Goal: Transaction & Acquisition: Subscribe to service/newsletter

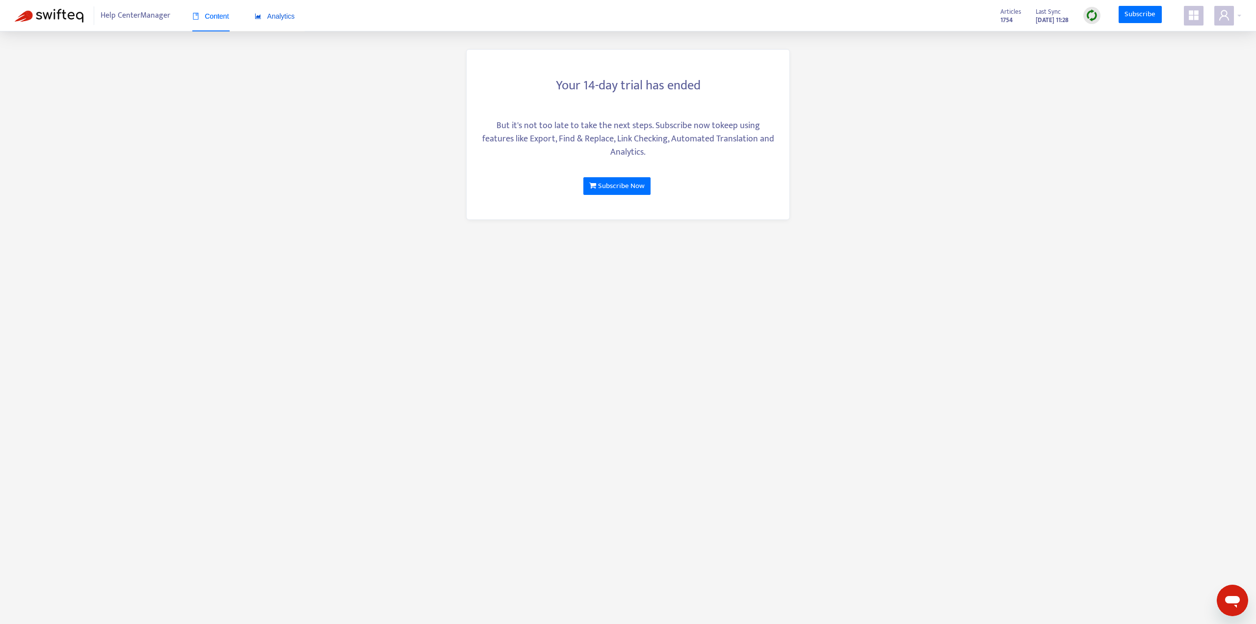
click at [291, 20] on span "Analytics" at bounding box center [275, 16] width 40 height 8
click at [214, 21] on div "Content" at bounding box center [210, 16] width 37 height 11
click at [645, 190] on link "Subscribe Now" at bounding box center [616, 186] width 67 height 18
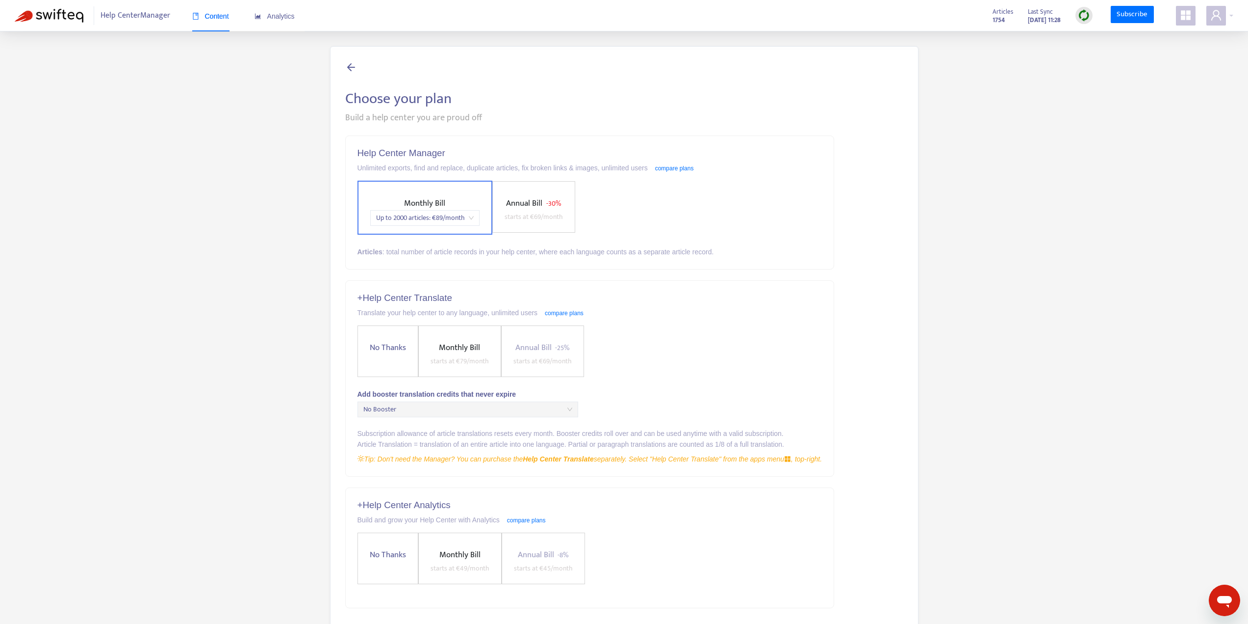
click at [547, 198] on span "- 30%" at bounding box center [553, 203] width 15 height 11
click at [538, 219] on span "Up to 2000 articles : € 69 /month" at bounding box center [508, 217] width 98 height 15
click at [808, 213] on div "Monthly Bill starts at € 89 /month Annual Bill - 30% Up to 2000 articles : € 69…" at bounding box center [590, 208] width 465 height 54
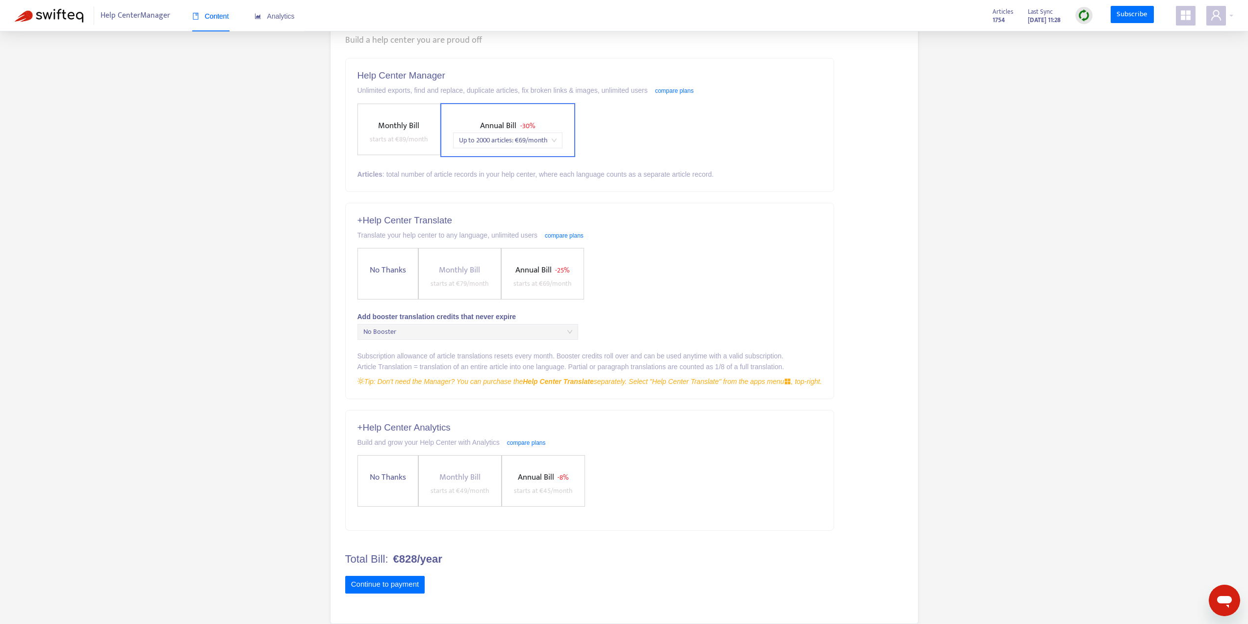
click at [569, 483] on span "Annual Bill - 8% starts at € 45 /month" at bounding box center [543, 483] width 67 height 26
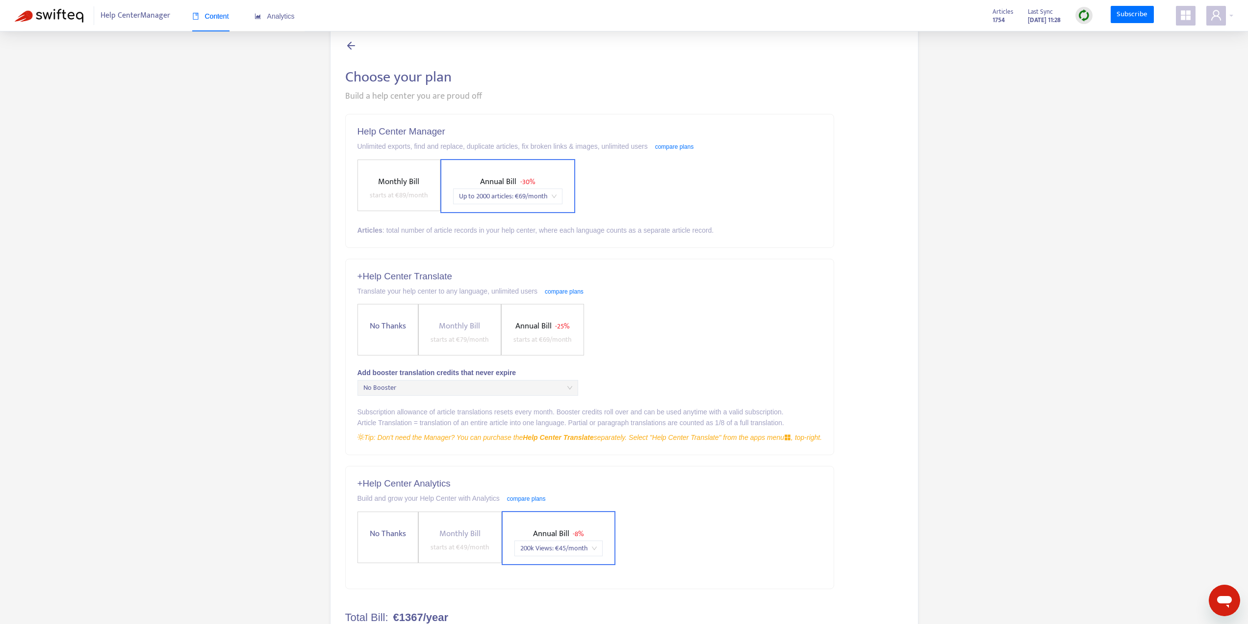
scroll to position [0, 0]
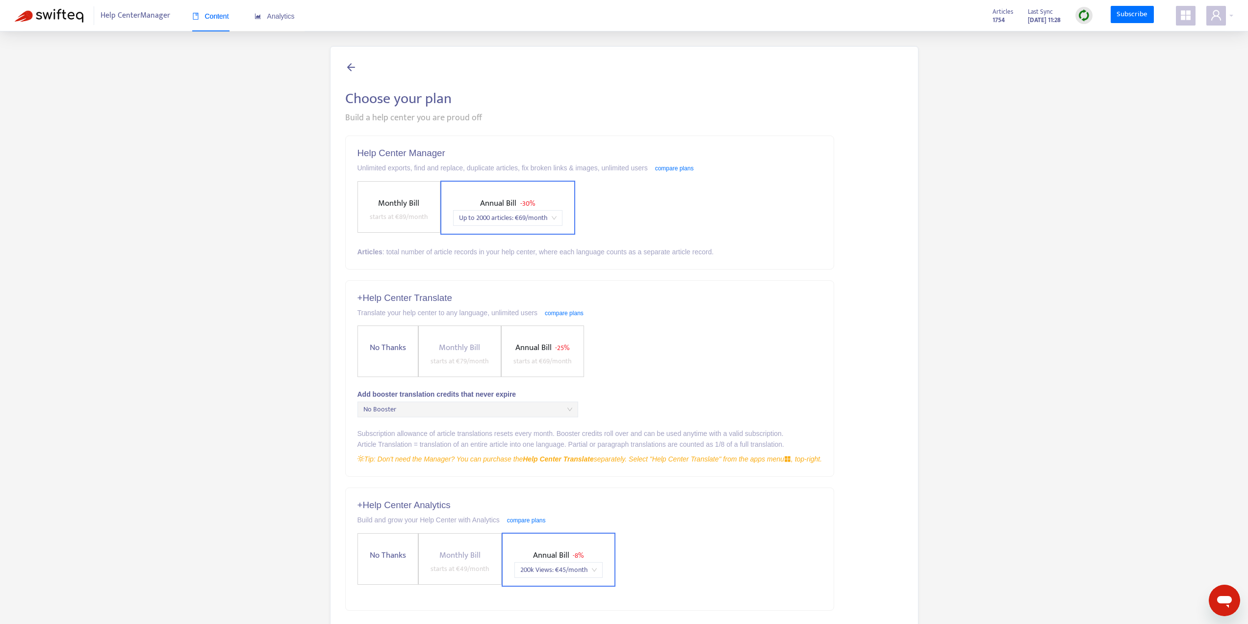
click at [529, 193] on label "Annual Bill - 30% Up to 2000 articles : € 69 /month" at bounding box center [508, 208] width 135 height 54
click at [588, 540] on label "Annual Bill - 8% 200k Views : € 45 /month" at bounding box center [559, 559] width 114 height 54
click at [401, 538] on label "No Thanks" at bounding box center [388, 559] width 61 height 52
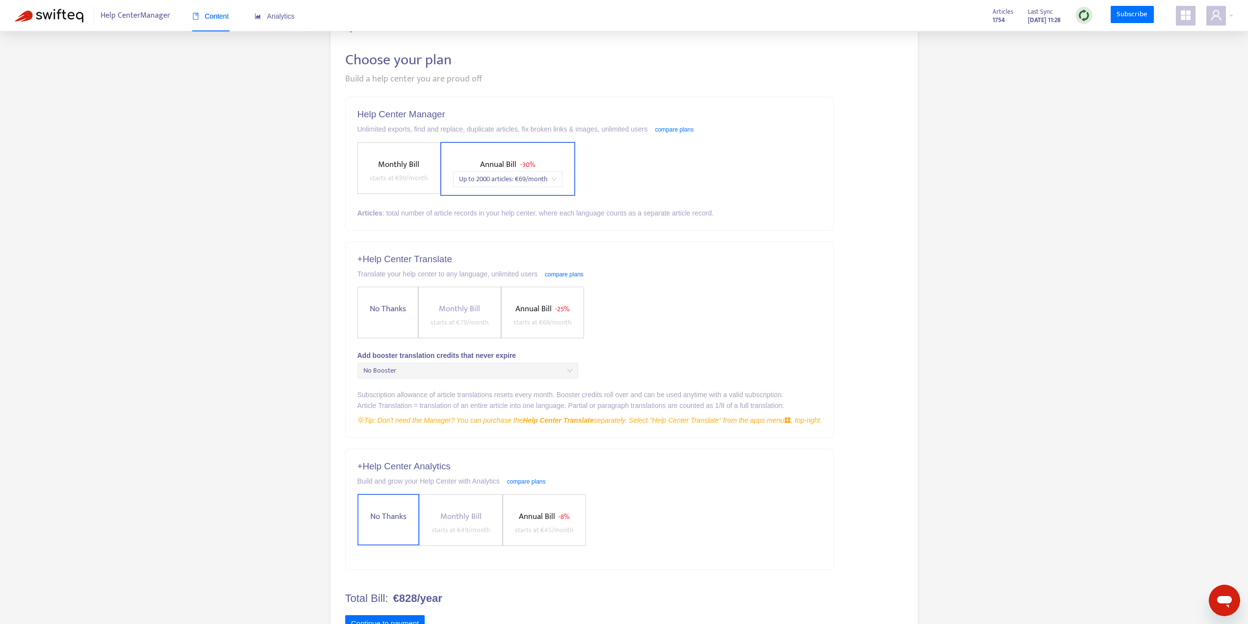
scroll to position [78, 0]
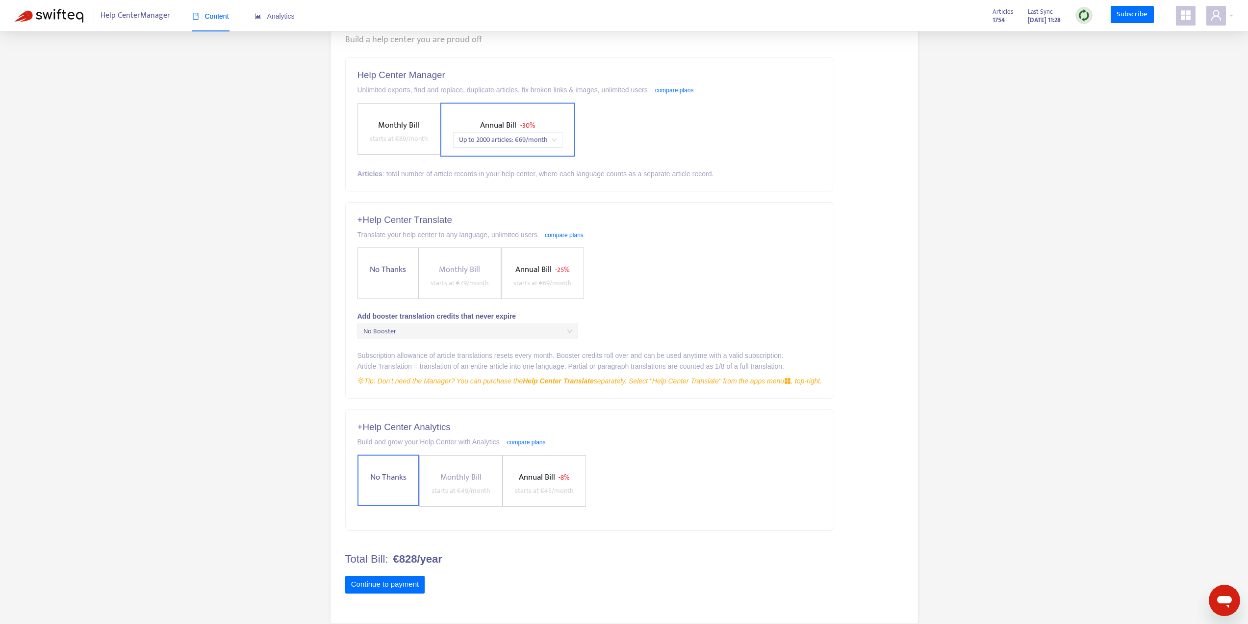
click at [546, 462] on label "Annual Bill - 8% starts at € 45 /month" at bounding box center [544, 481] width 83 height 52
click at [493, 416] on div "+ Help Center Analytics Build and grow your Help Center with Analytics compare …" at bounding box center [590, 471] width 489 height 122
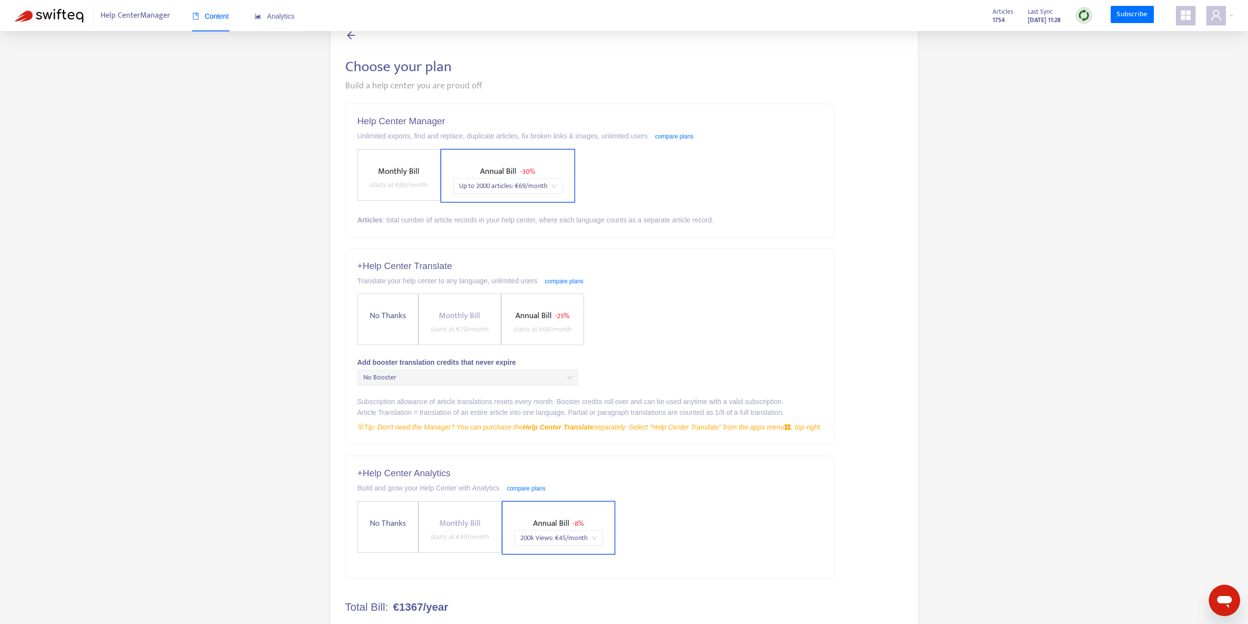
scroll to position [49, 0]
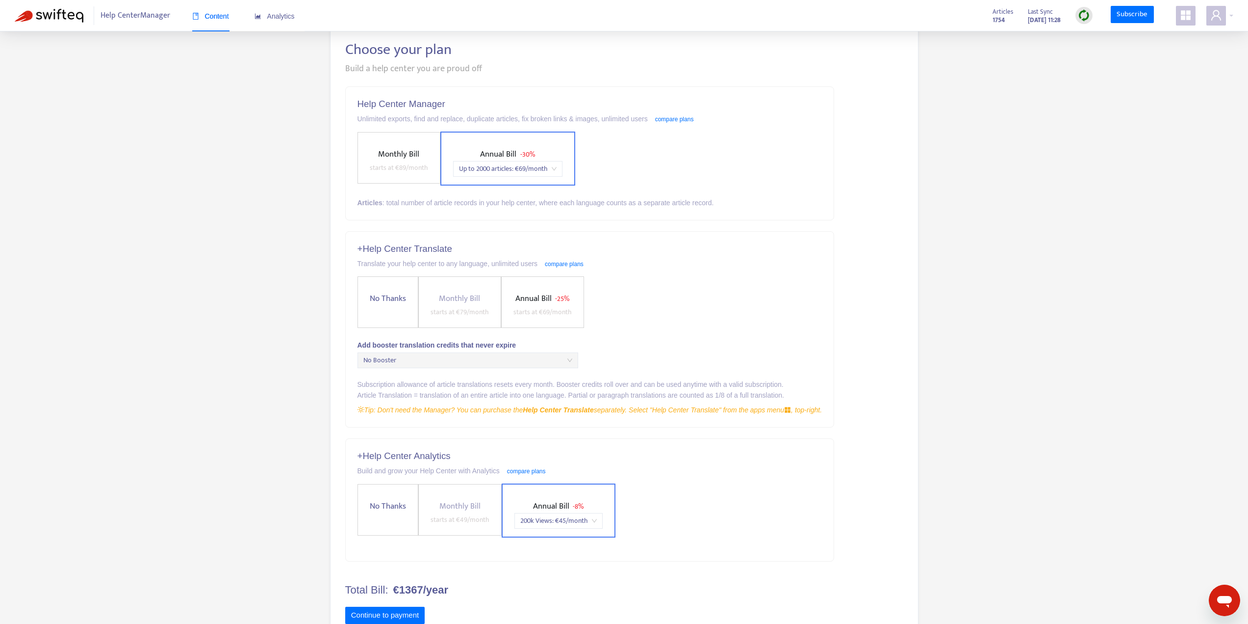
click at [229, 483] on div "Choose your plan Build a help center you are proud off Help Center Manager Unli…" at bounding box center [624, 325] width 1219 height 657
